Goal: Information Seeking & Learning: Learn about a topic

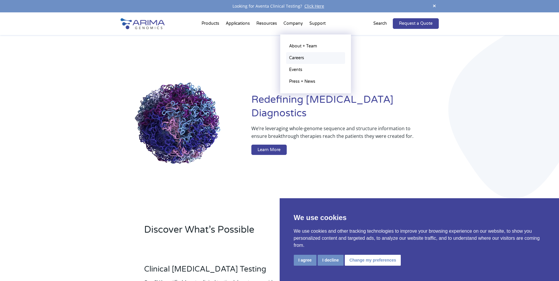
click at [295, 55] on link "Careers" at bounding box center [315, 58] width 59 height 12
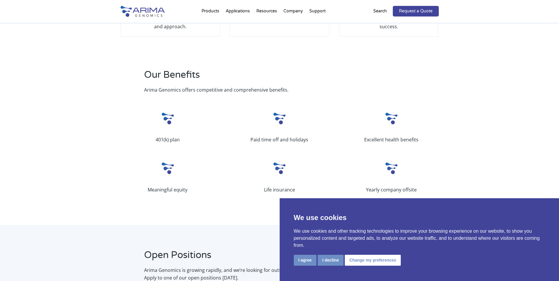
scroll to position [165, 0]
click at [327, 260] on button "I decline" at bounding box center [331, 260] width 26 height 11
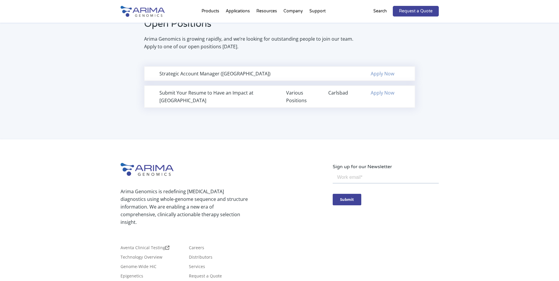
scroll to position [401, 0]
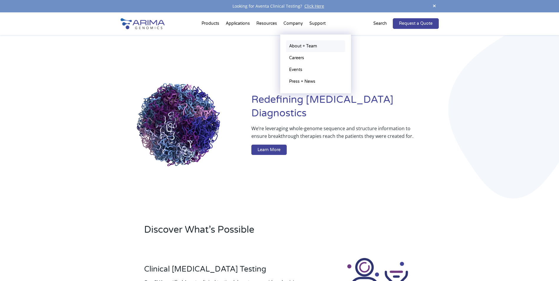
click at [295, 47] on link "About + Team" at bounding box center [315, 46] width 59 height 12
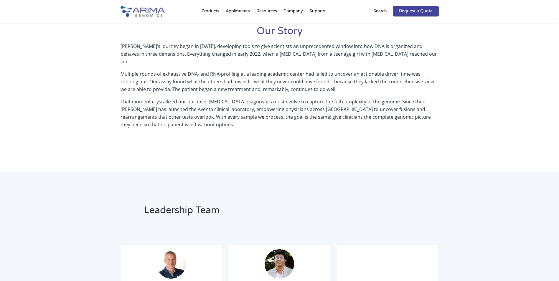
scroll to position [306, 0]
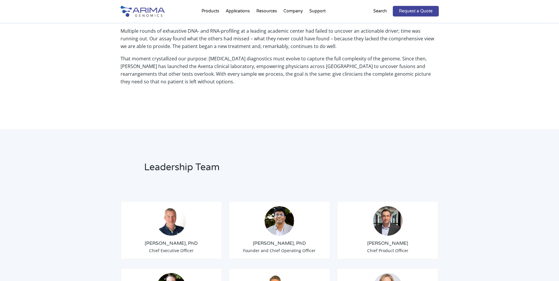
click at [171, 210] on img at bounding box center [170, 220] width 29 height 29
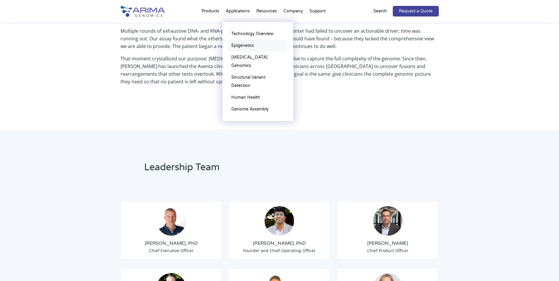
click at [238, 42] on link "Epigenetics" at bounding box center [257, 46] width 59 height 12
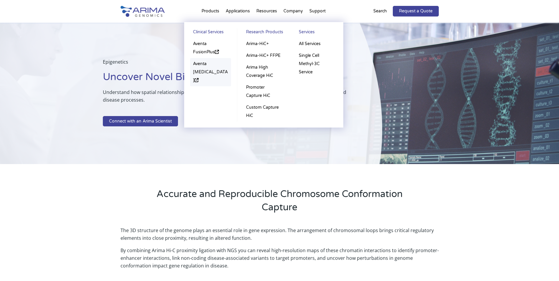
click at [202, 67] on link "Aventa [MEDICAL_DATA]" at bounding box center [210, 72] width 41 height 28
click at [258, 32] on link "Research Products" at bounding box center [263, 33] width 41 height 10
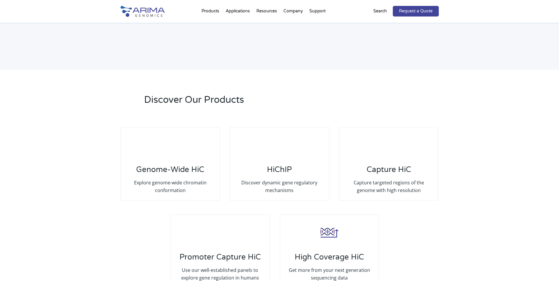
scroll to position [1031, 0]
